Goal: Go to known website: Access a specific website the user already knows

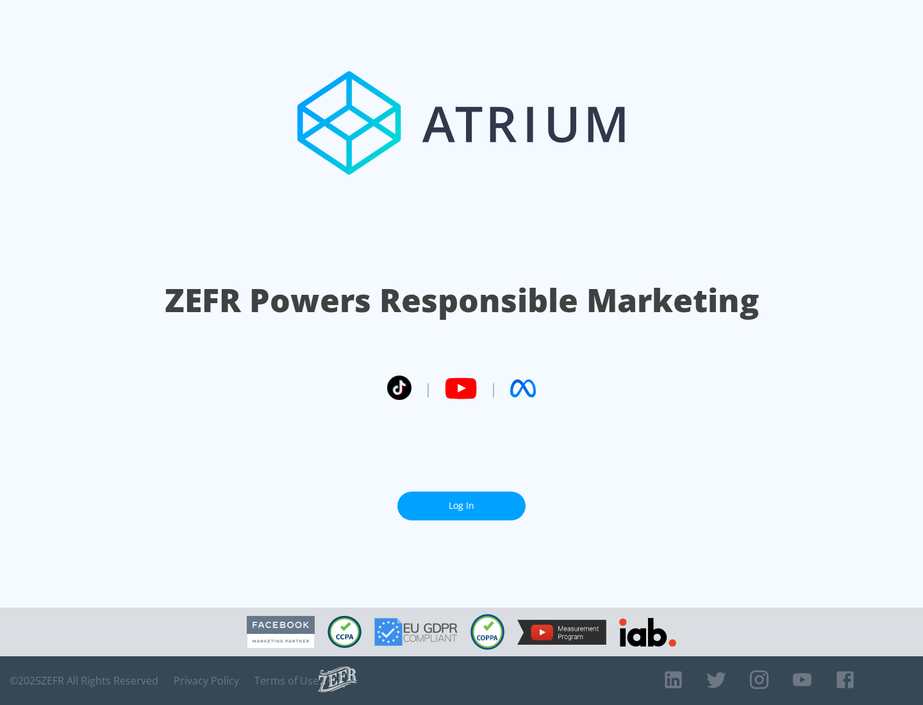
click at [462, 506] on link "Log In" at bounding box center [461, 506] width 128 height 29
